Goal: Task Accomplishment & Management: Complete application form

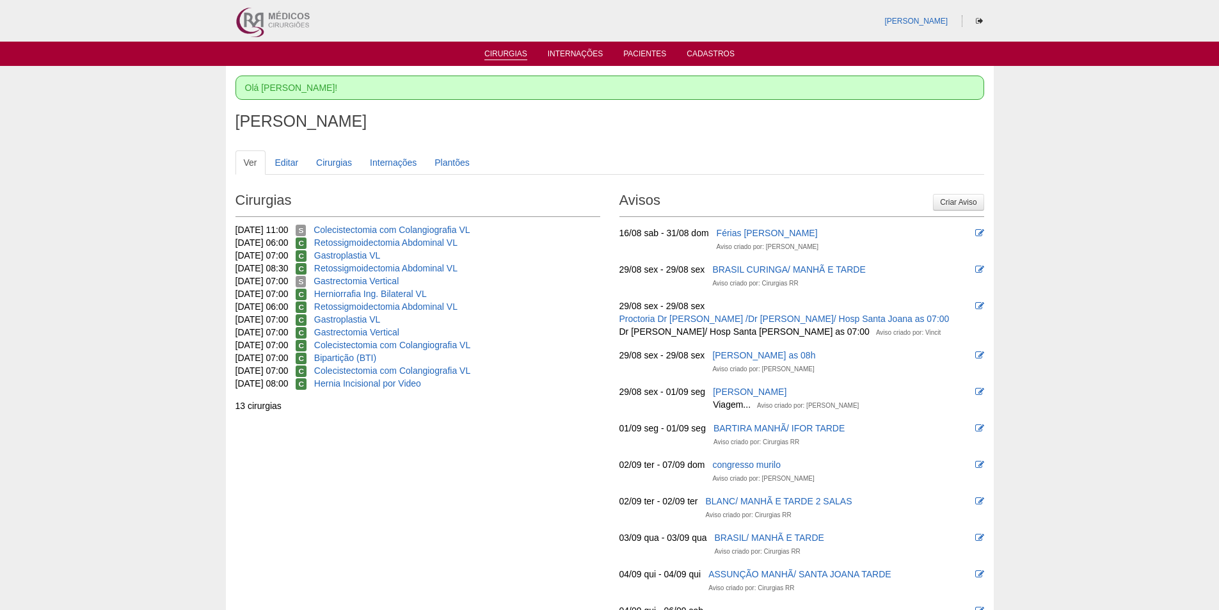
click at [509, 58] on link "Cirurgias" at bounding box center [505, 54] width 43 height 11
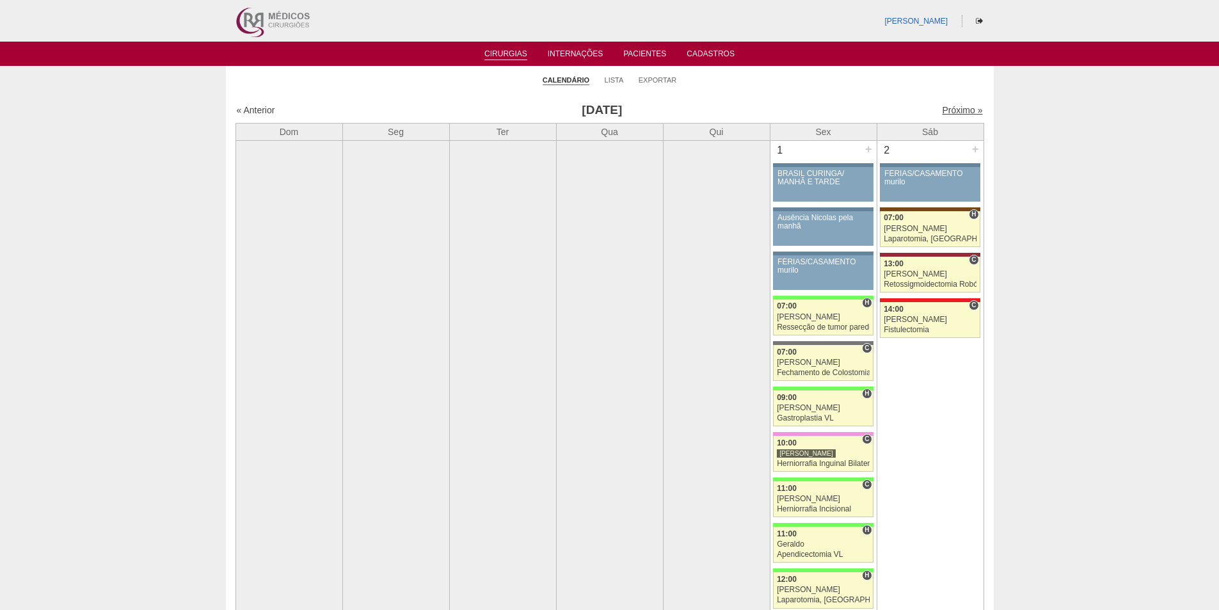
click at [952, 113] on link "Próximo »" at bounding box center [962, 110] width 40 height 10
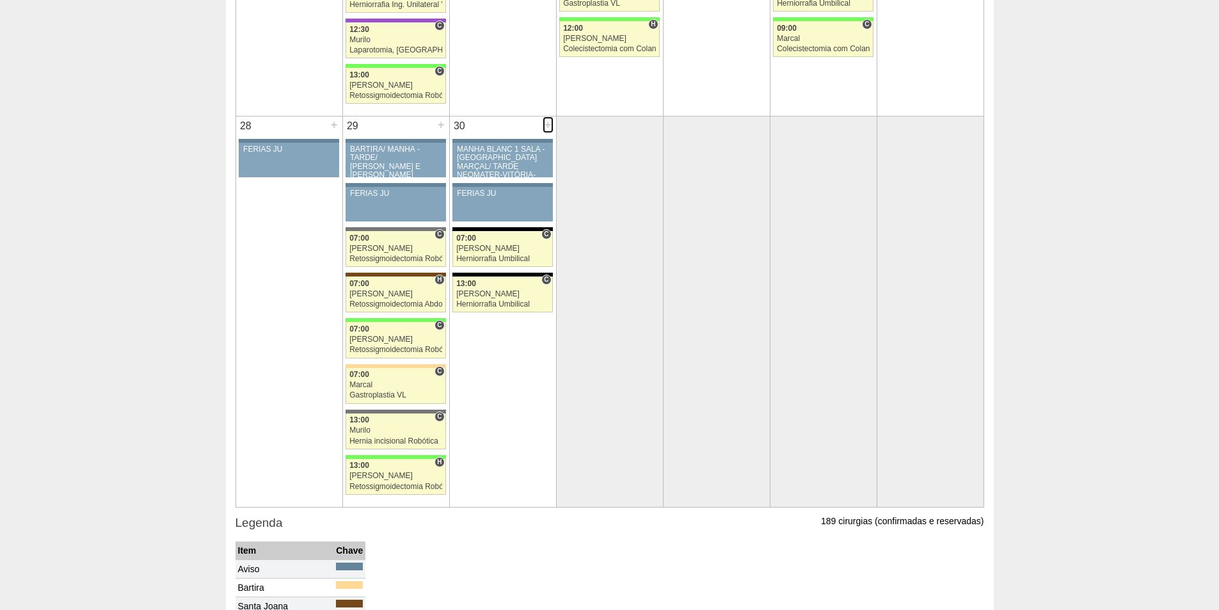
scroll to position [2122, 0]
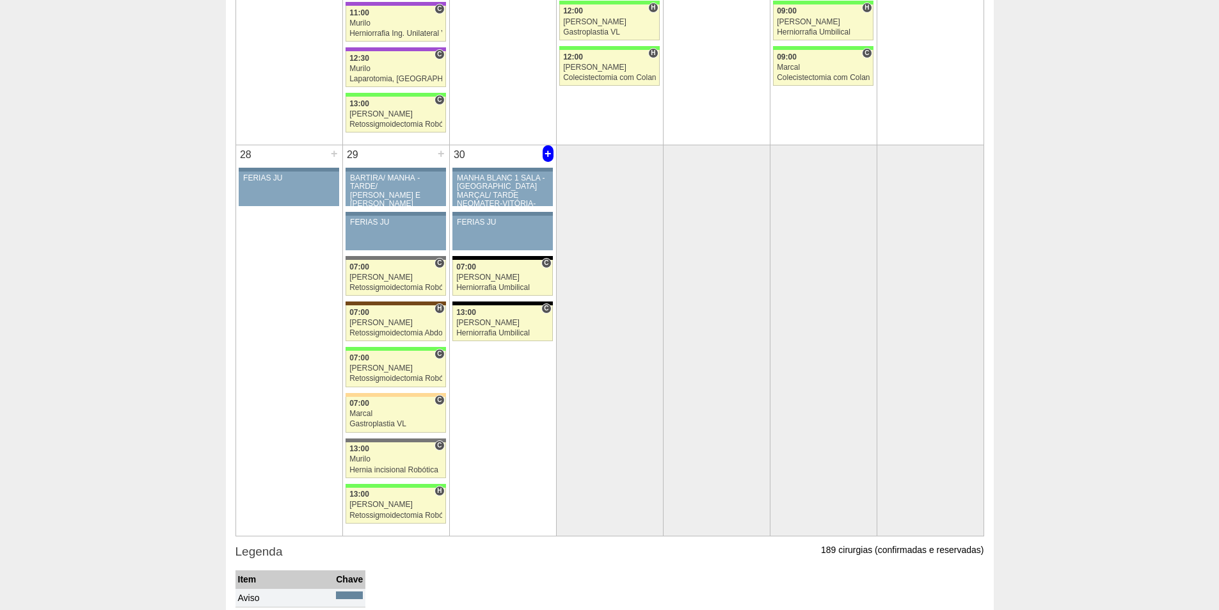
click at [545, 154] on div "+" at bounding box center [548, 153] width 11 height 17
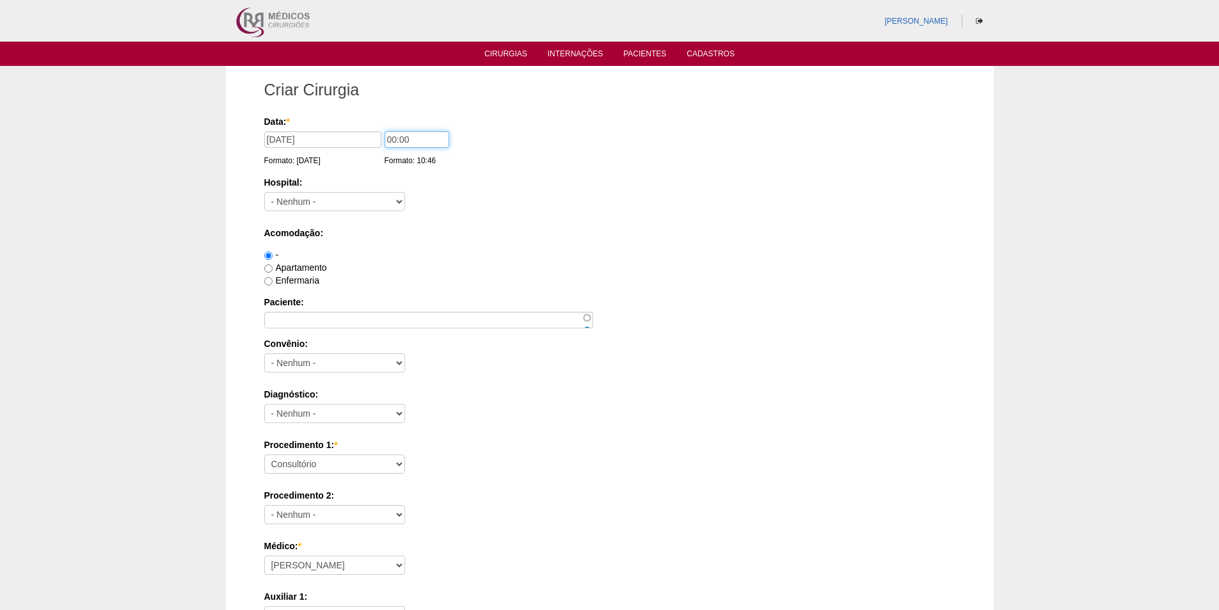
click at [385, 134] on input "00:00" at bounding box center [417, 139] width 65 height 17
type input "12:00"
click at [313, 317] on input "Paciente:" at bounding box center [428, 320] width 329 height 17
paste input "[PERSON_NAME]"
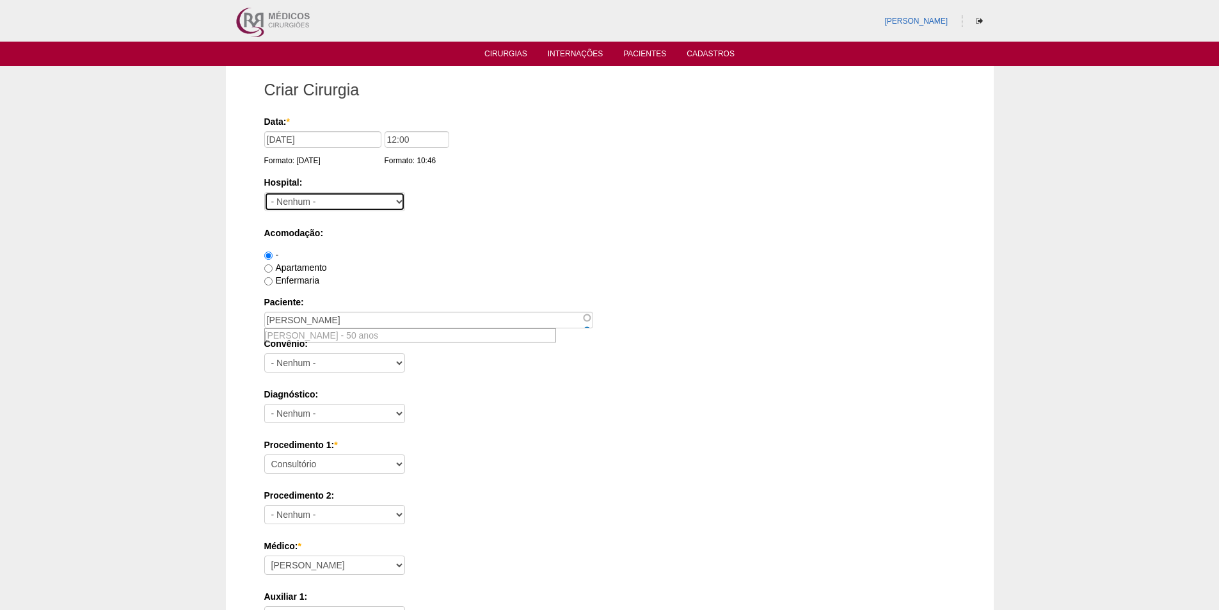
click at [304, 200] on select "- Nenhum - 9 de Julho Albert Einstein Alvorada América Assunção Bartira Benefic…" at bounding box center [334, 201] width 141 height 19
click at [487, 204] on div "Hospital: - Nenhum - 9 de Julho Albert Einstein Alvorada América Assunção Barti…" at bounding box center [609, 197] width 691 height 42
click at [444, 314] on input "[PERSON_NAME]" at bounding box center [428, 320] width 329 height 17
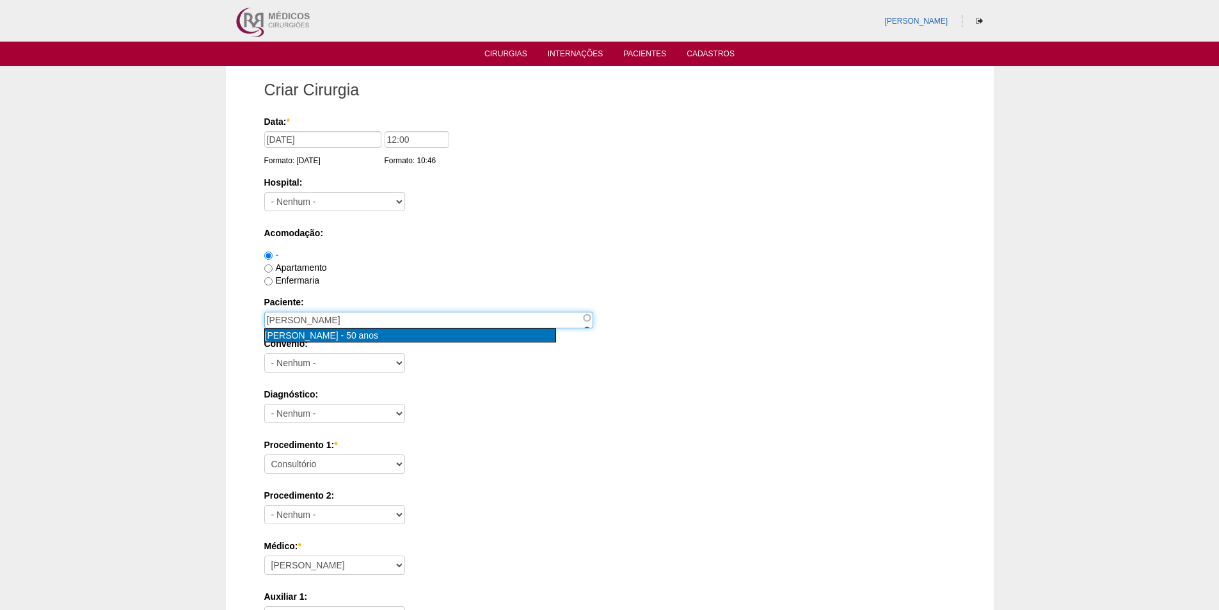
type input "MARYANGELA ROCHA CAVICCHIOLI [nid:88182]"
click at [339, 336] on span "[PERSON_NAME]" at bounding box center [302, 335] width 74 height 10
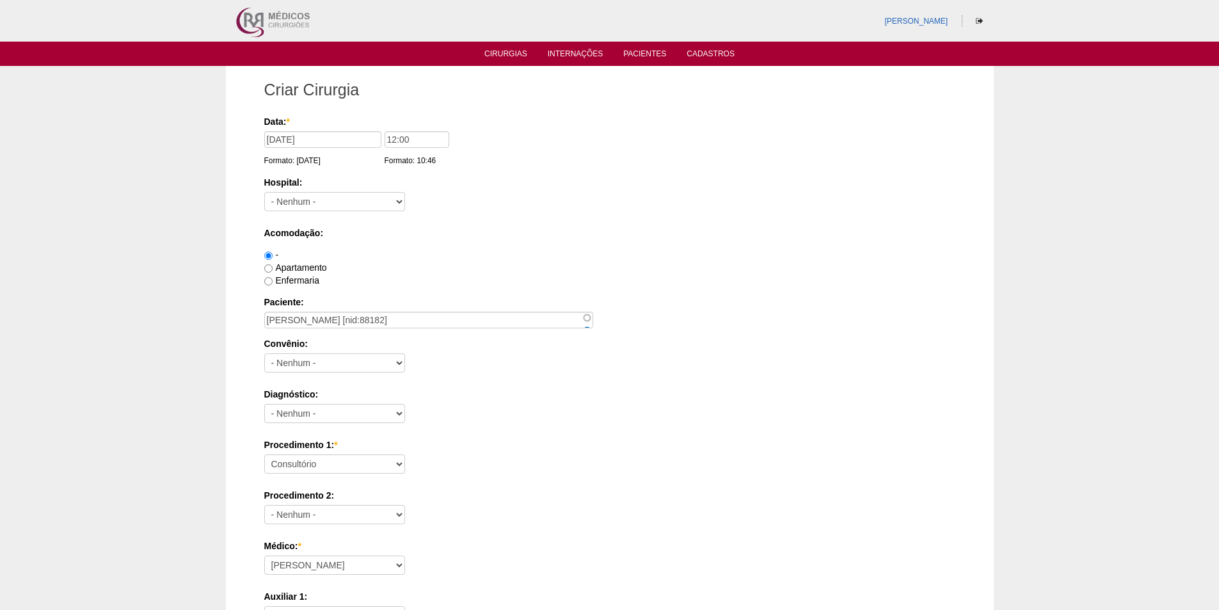
click at [287, 278] on label "Enfermaria" at bounding box center [291, 280] width 55 height 10
click at [273, 278] on input "Enfermaria" at bounding box center [268, 281] width 8 height 8
radio input "true"
click at [293, 193] on select "- Nenhum - 9 de Julho Albert Einstein Alvorada América Assunção Bartira Benefic…" at bounding box center [334, 201] width 141 height 19
select select "67"
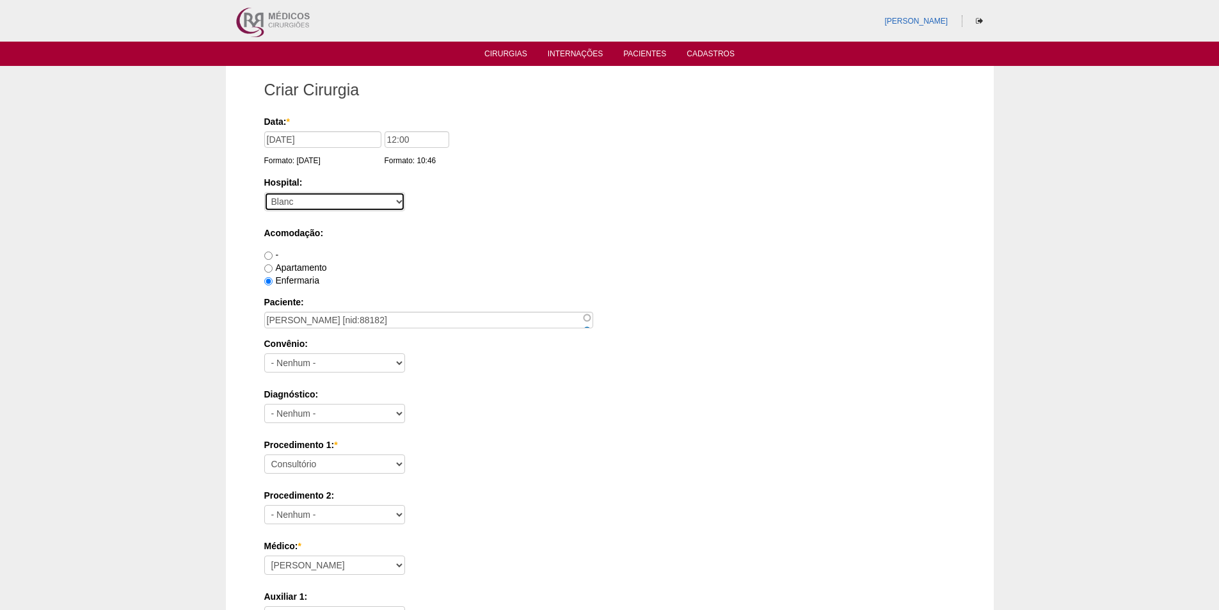
click at [264, 192] on select "- Nenhum - 9 de Julho Albert Einstein Alvorada América Assunção Bartira Benefic…" at bounding box center [334, 201] width 141 height 19
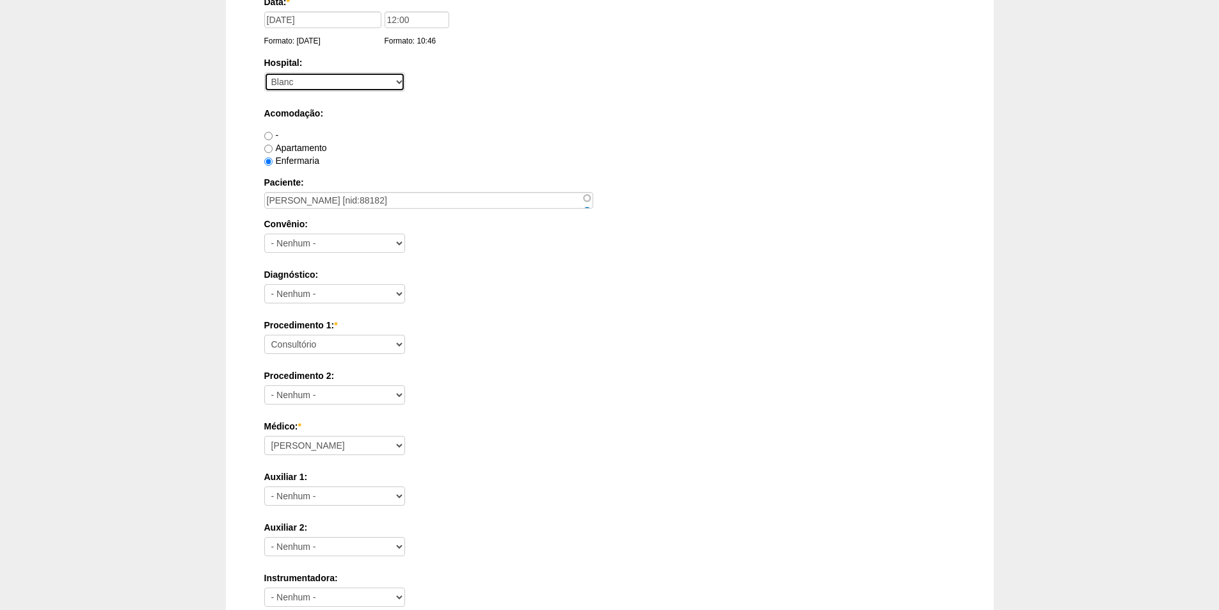
scroll to position [128, 0]
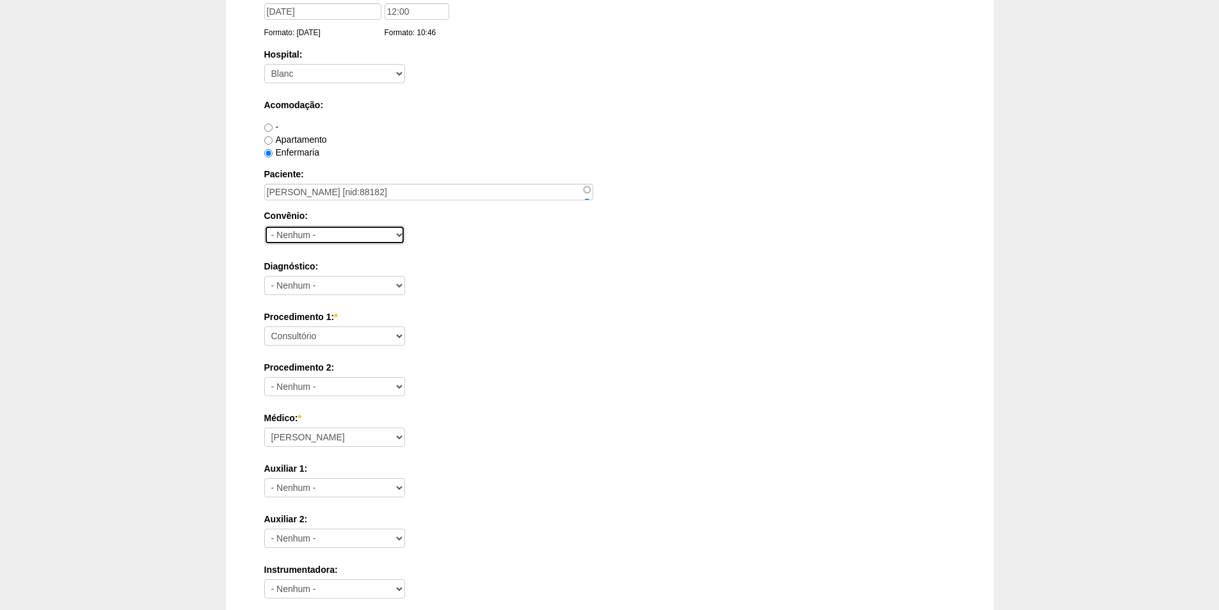
click at [311, 231] on select "- Nenhum - Abet Afresp Allianz Amil Blue Life Caasp Cabesp Caixa de Pensões Car…" at bounding box center [334, 234] width 141 height 19
select select "8907"
click at [264, 225] on select "- Nenhum - Abet Afresp Allianz Amil Blue Life Caasp Cabesp Caixa de Pensões Car…" at bounding box center [334, 234] width 141 height 19
click at [332, 282] on select "- Nenhum - Abdome Agudo Abscesso Hepático Abscesso Perianal Abscesso Peritoneal…" at bounding box center [334, 285] width 141 height 19
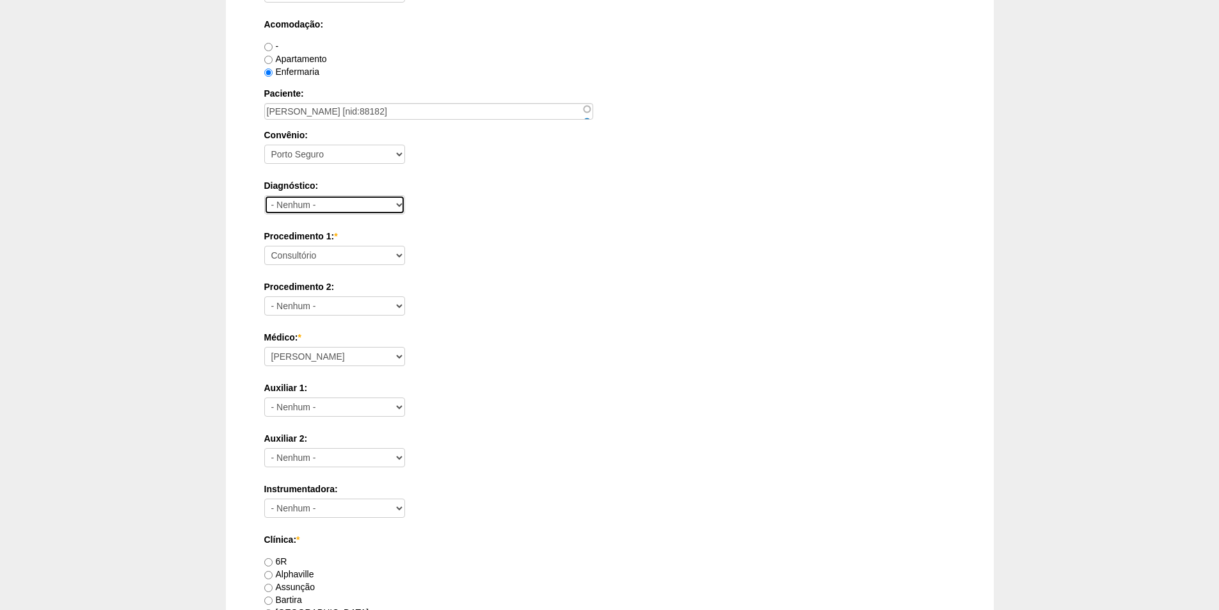
scroll to position [256, 0]
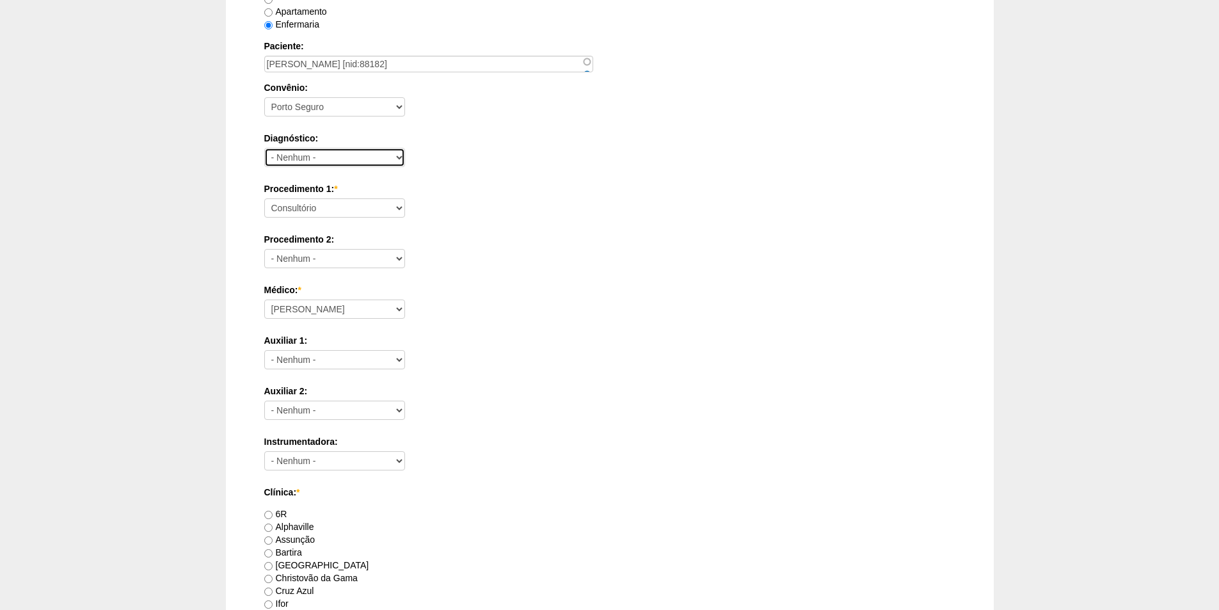
click at [338, 157] on select "- Nenhum - Abdome Agudo Abscesso Hepático Abscesso Perianal Abscesso Peritoneal…" at bounding box center [334, 157] width 141 height 19
select select "3707"
click at [264, 148] on select "- Nenhum - Abdome Agudo Abscesso Hepático Abscesso Perianal Abscesso Peritoneal…" at bounding box center [334, 157] width 141 height 19
click at [321, 211] on select "Consultório Abscesso Hepático - Drenagem Abscesso perianal Amputação Abdômino P…" at bounding box center [334, 207] width 141 height 19
select select "3710"
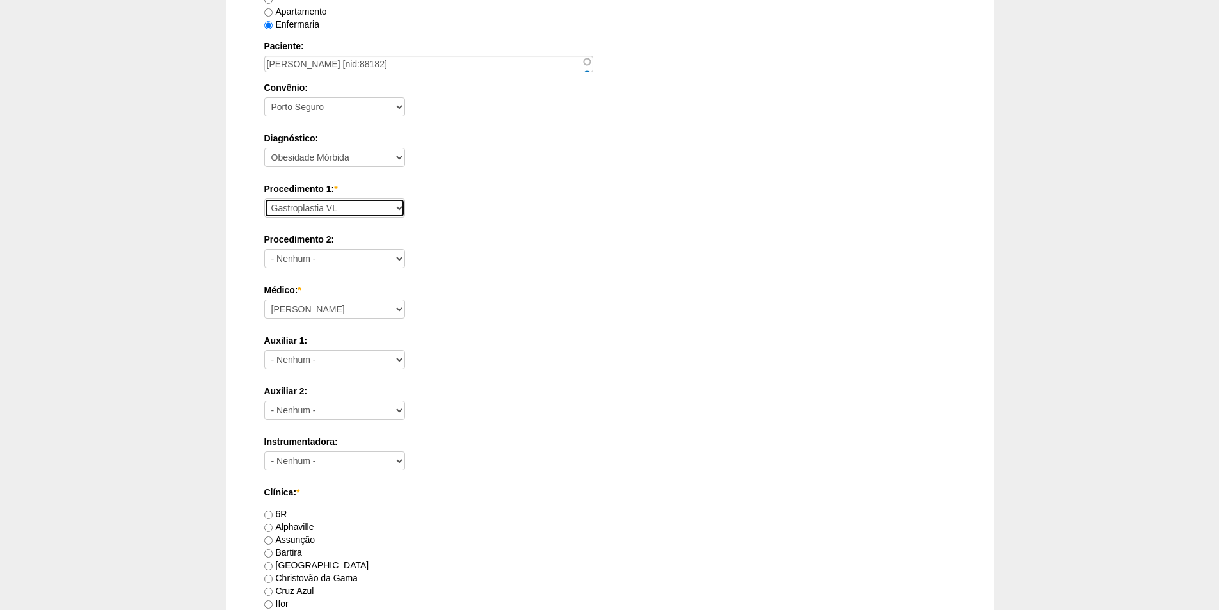
click at [264, 198] on select "Consultório Abscesso Hepático - Drenagem Abscesso perianal Amputação Abdômino P…" at bounding box center [334, 207] width 141 height 19
click at [513, 307] on div "Médico: * Ana Paula Bruno Felipe Rossi Geraldo Igor Benevides Isabella Juliana …" at bounding box center [609, 305] width 691 height 42
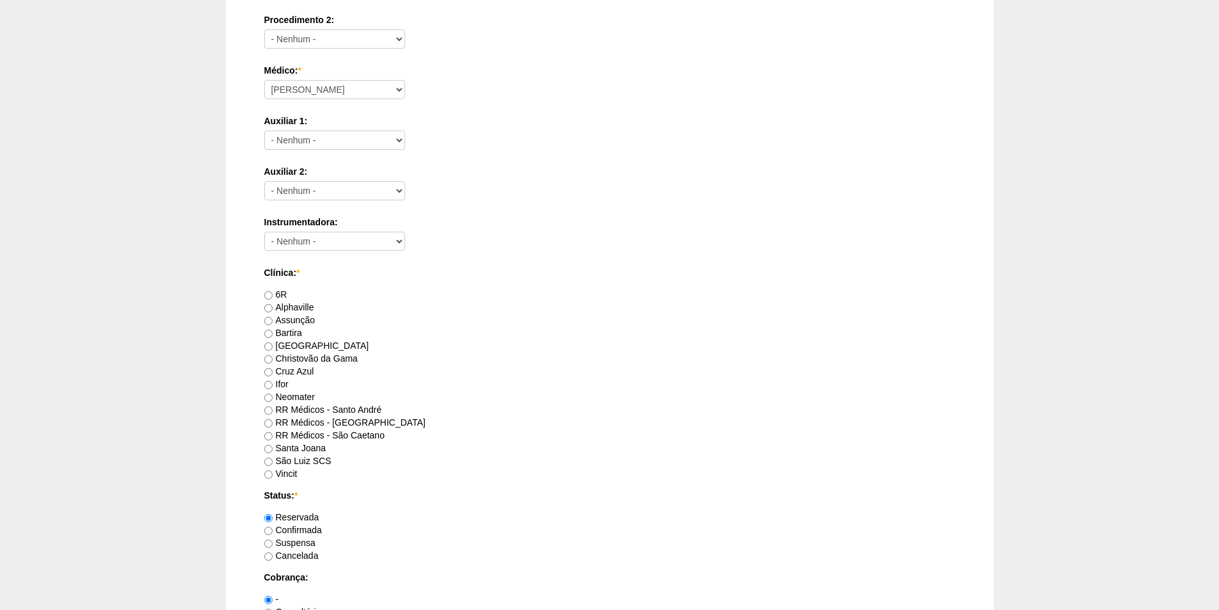
scroll to position [576, 0]
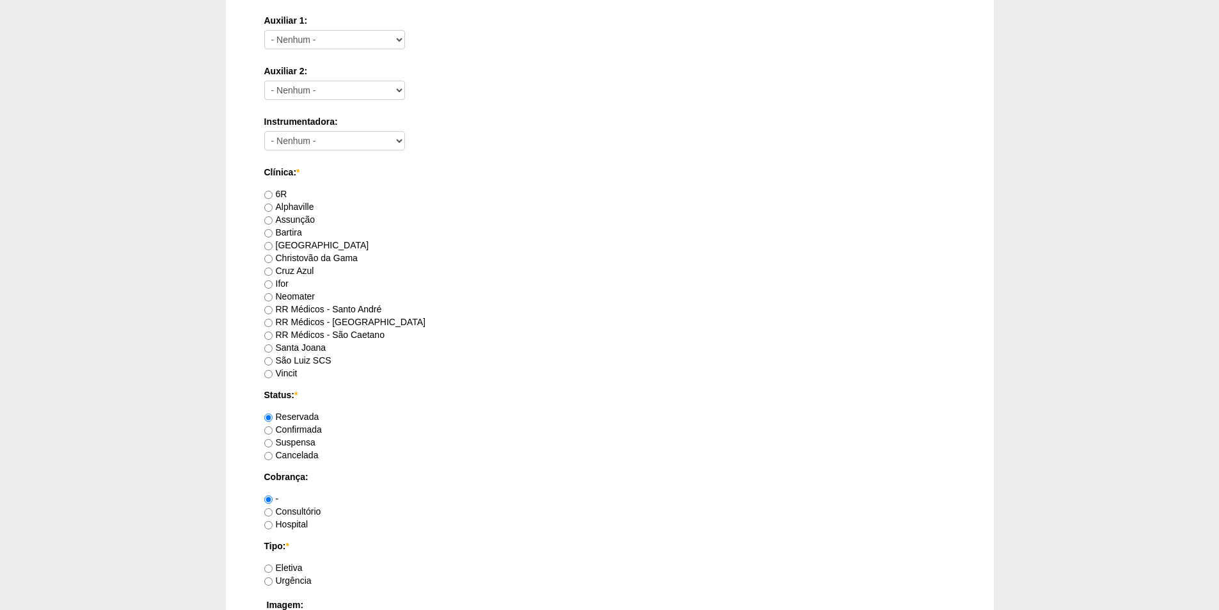
click at [320, 308] on label "RR Médicos - Santo André" at bounding box center [323, 309] width 118 height 10
click at [273, 308] on input "RR Médicos - Santo André" at bounding box center [268, 310] width 8 height 8
radio input "true"
drag, startPoint x: 294, startPoint y: 512, endPoint x: 300, endPoint y: 507, distance: 7.7
click at [293, 512] on label "Consultório" at bounding box center [292, 511] width 57 height 10
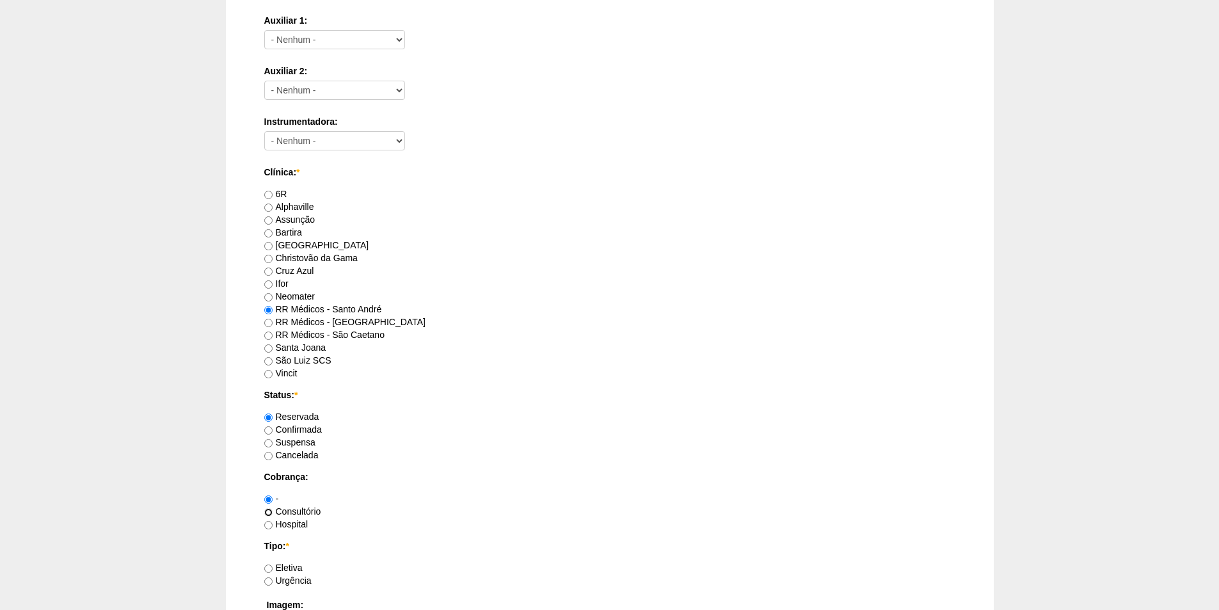
click at [273, 512] on input "Consultório" at bounding box center [268, 512] width 8 height 8
radio input "true"
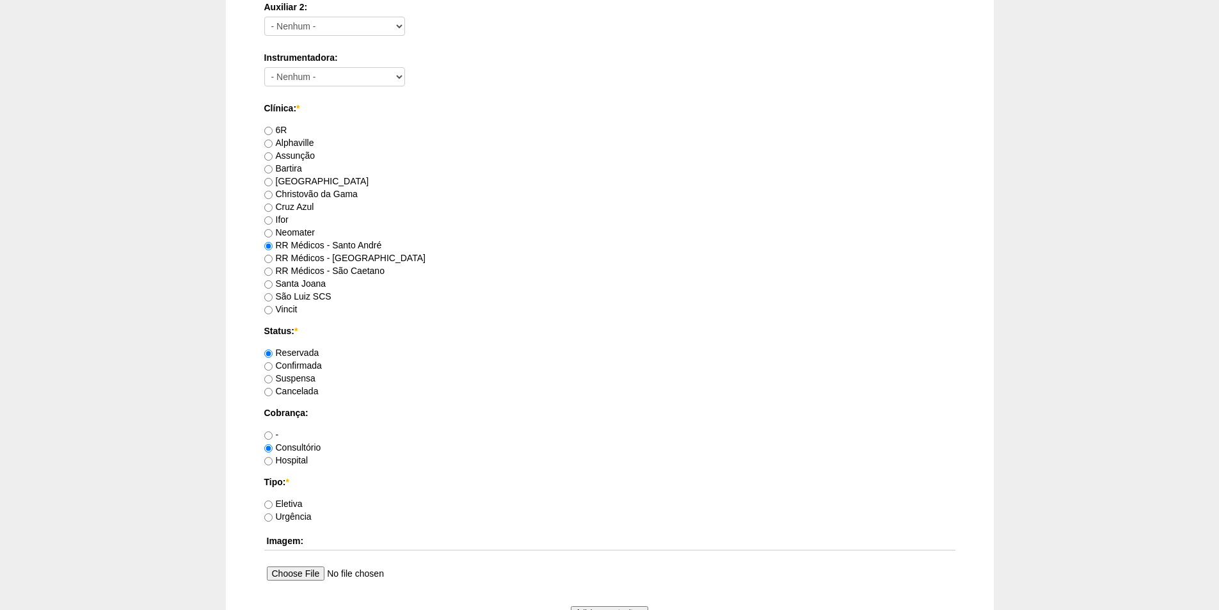
click at [283, 504] on label "Eletiva" at bounding box center [283, 504] width 38 height 10
click at [273, 504] on input "Eletiva" at bounding box center [268, 504] width 8 height 8
radio input "true"
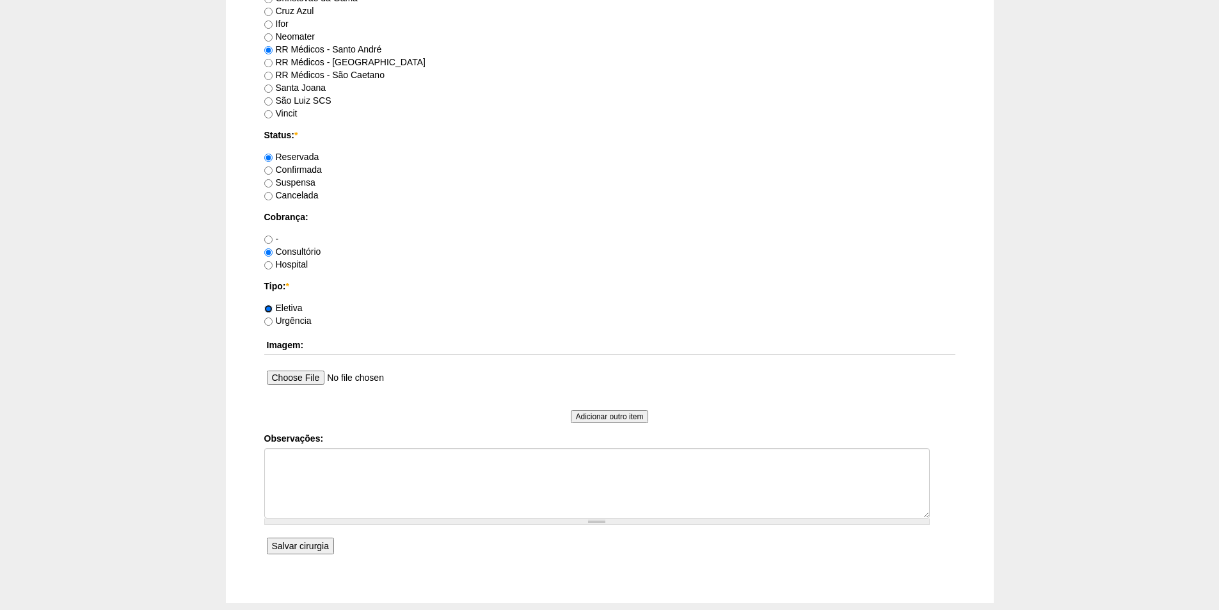
scroll to position [906, 0]
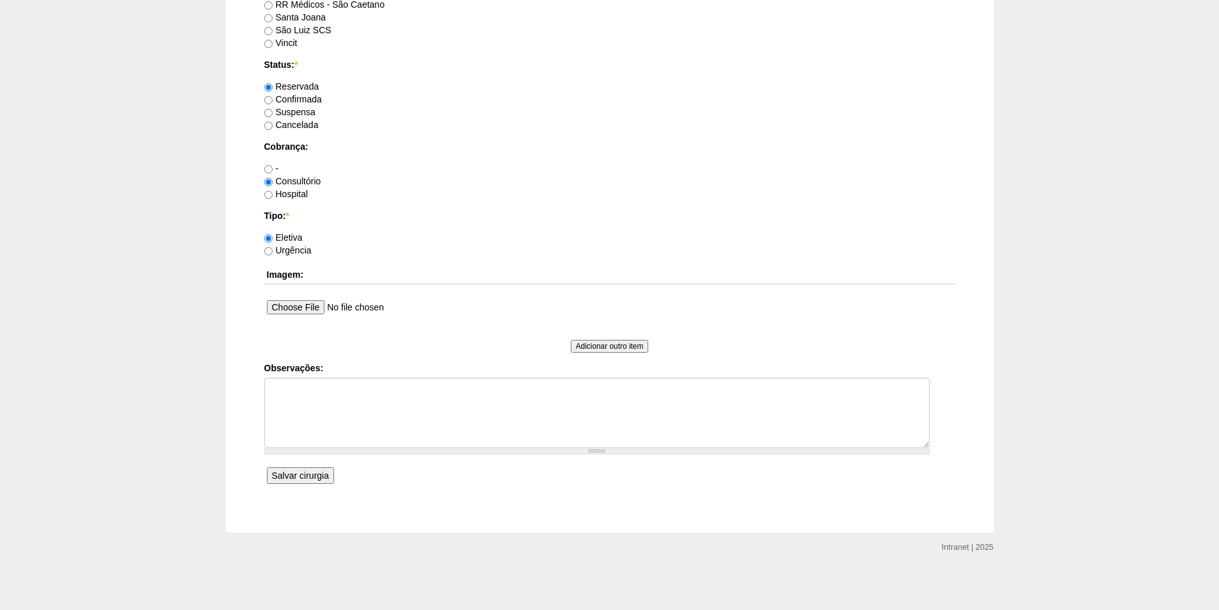
click at [291, 479] on input "Salvar cirurgia" at bounding box center [300, 475] width 67 height 17
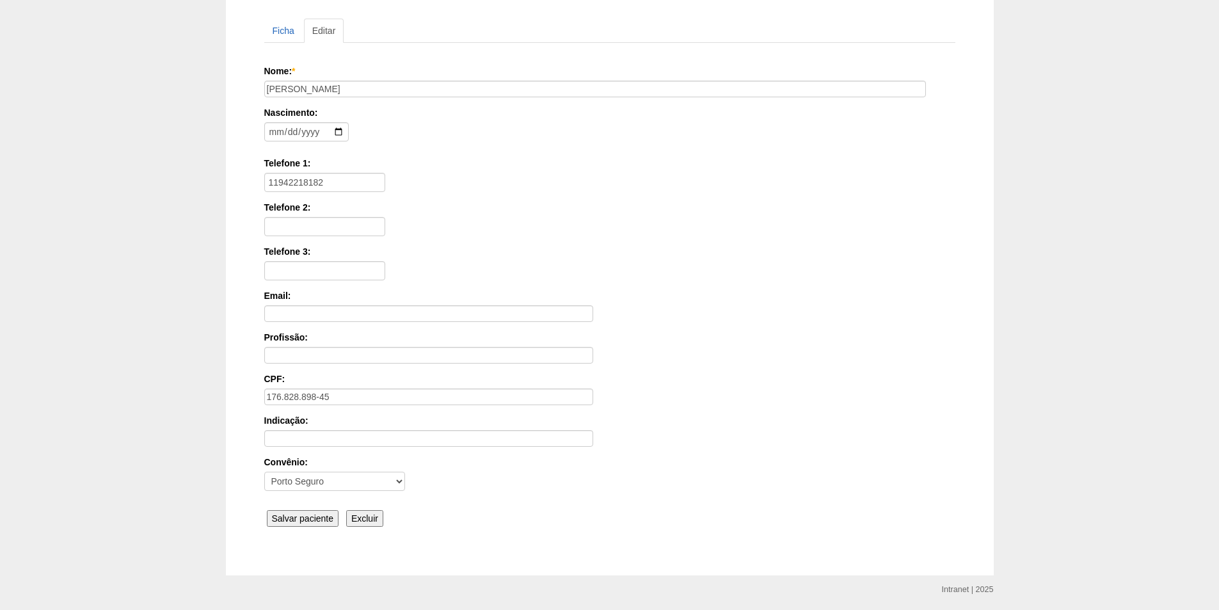
scroll to position [172, 0]
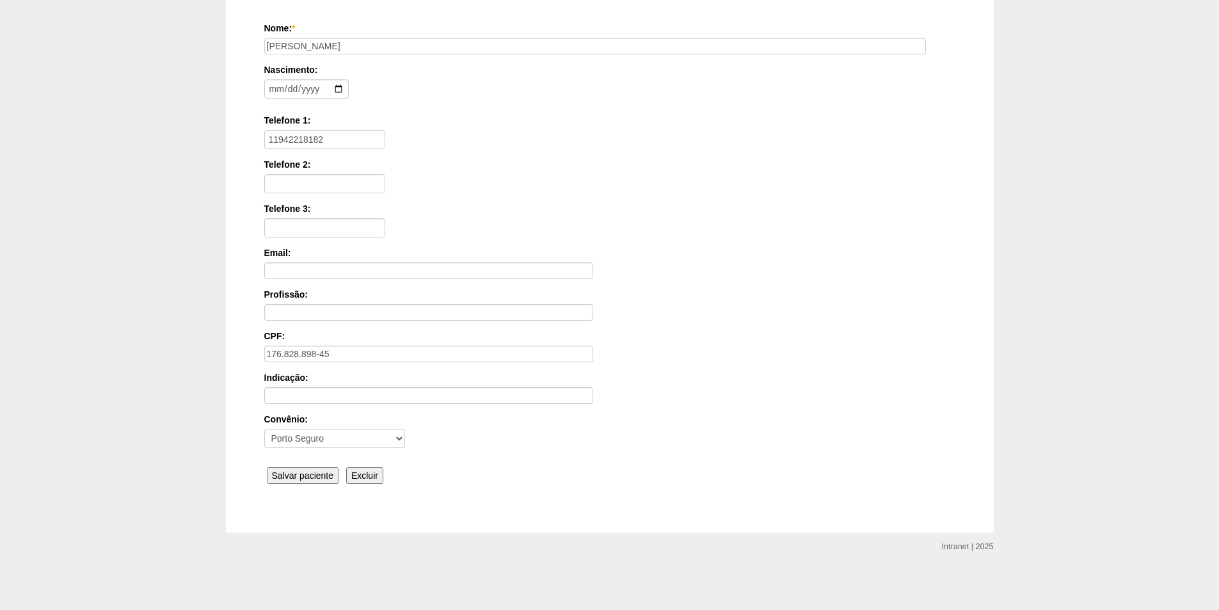
click at [280, 481] on input "Salvar paciente" at bounding box center [303, 475] width 72 height 17
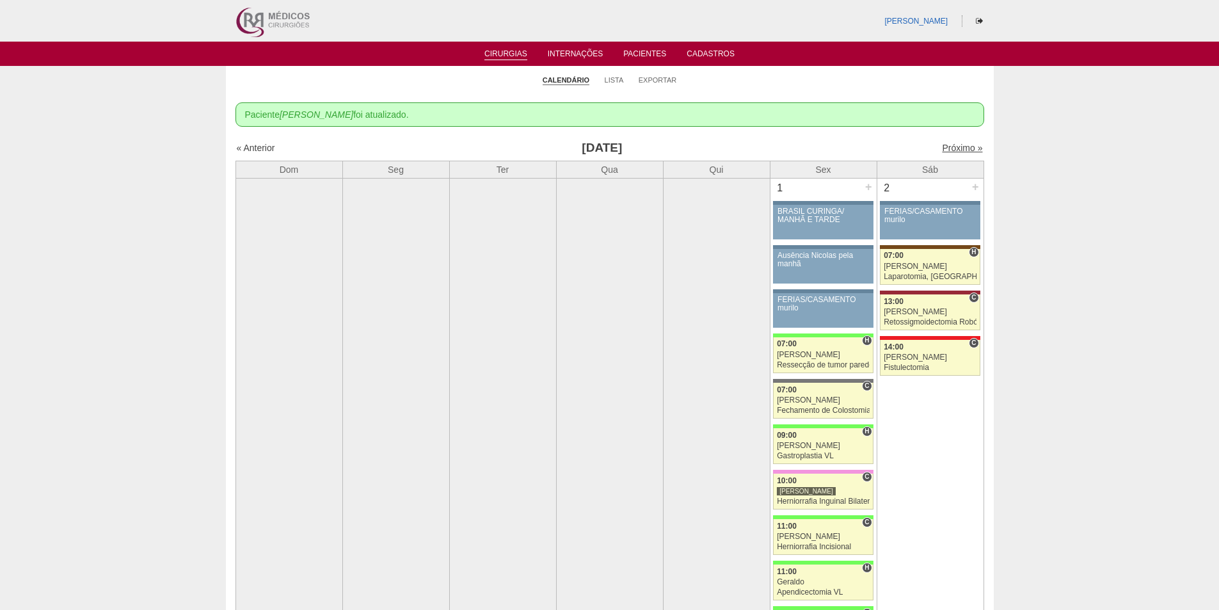
click at [950, 150] on link "Próximo »" at bounding box center [962, 148] width 40 height 10
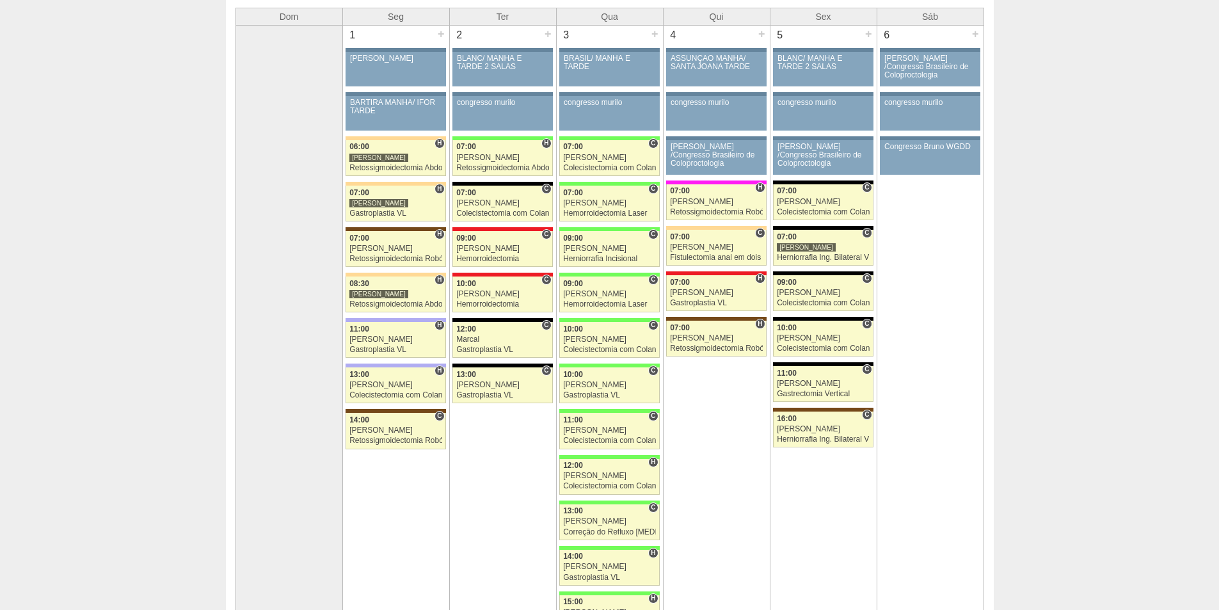
scroll to position [106, 0]
